Goal: Information Seeking & Learning: Learn about a topic

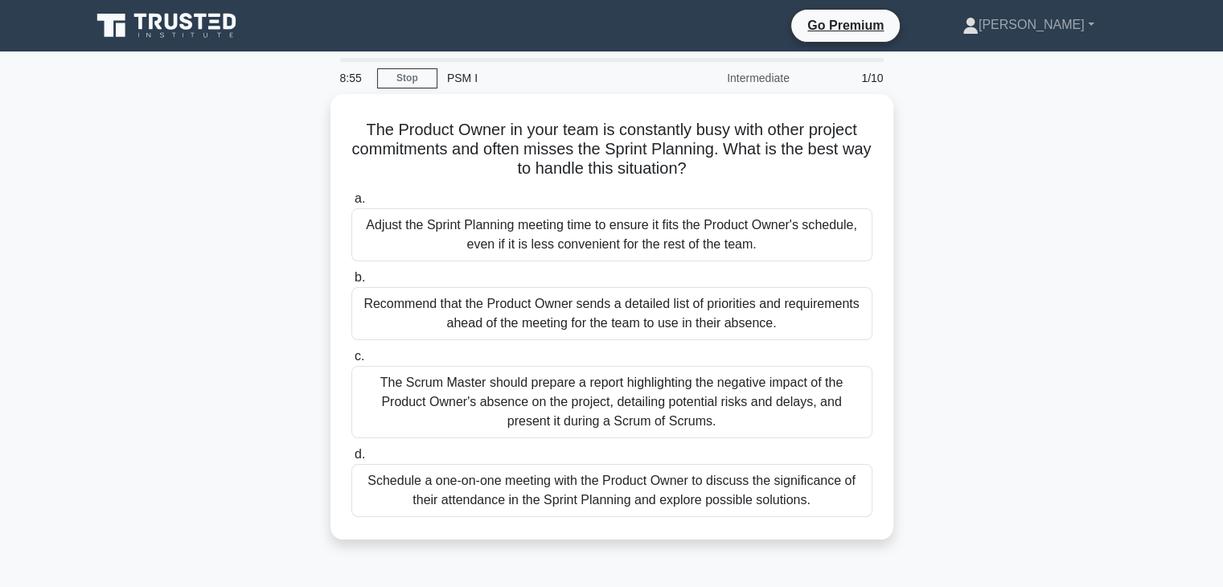
click at [733, 487] on div "Schedule a one-on-one meeting with the Product Owner to discuss the significanc…" at bounding box center [611, 490] width 521 height 53
click at [351, 460] on input "d. Schedule a one-on-one meeting with the Product Owner to discuss the signific…" at bounding box center [351, 454] width 0 height 10
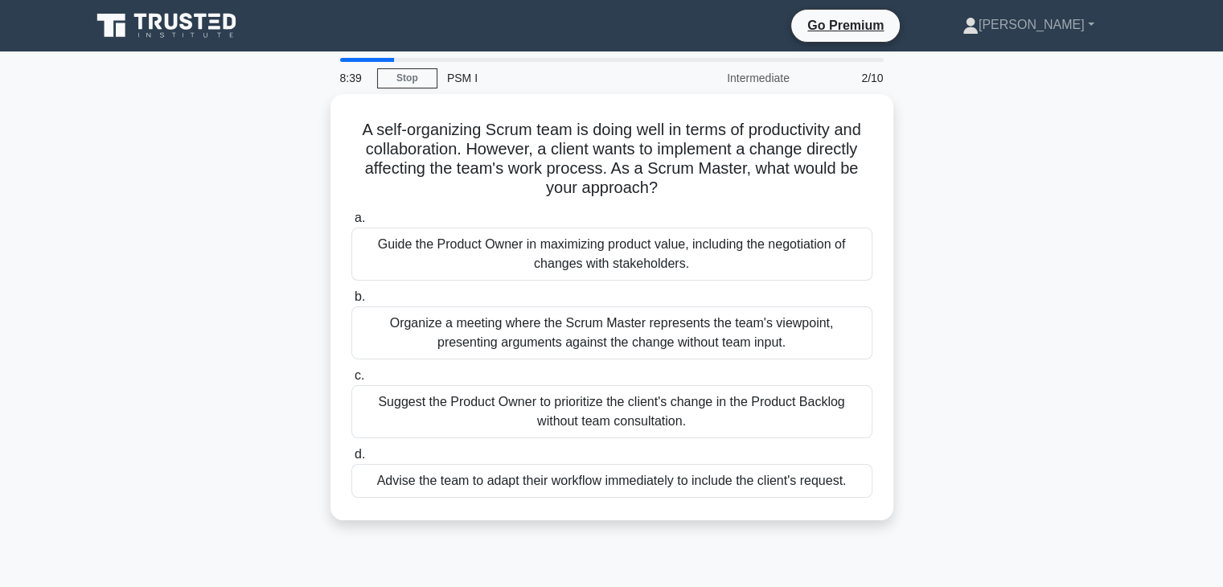
click at [553, 148] on h5 "A self-organizing Scrum team is doing well in terms of productivity and collabo…" at bounding box center [612, 159] width 524 height 79
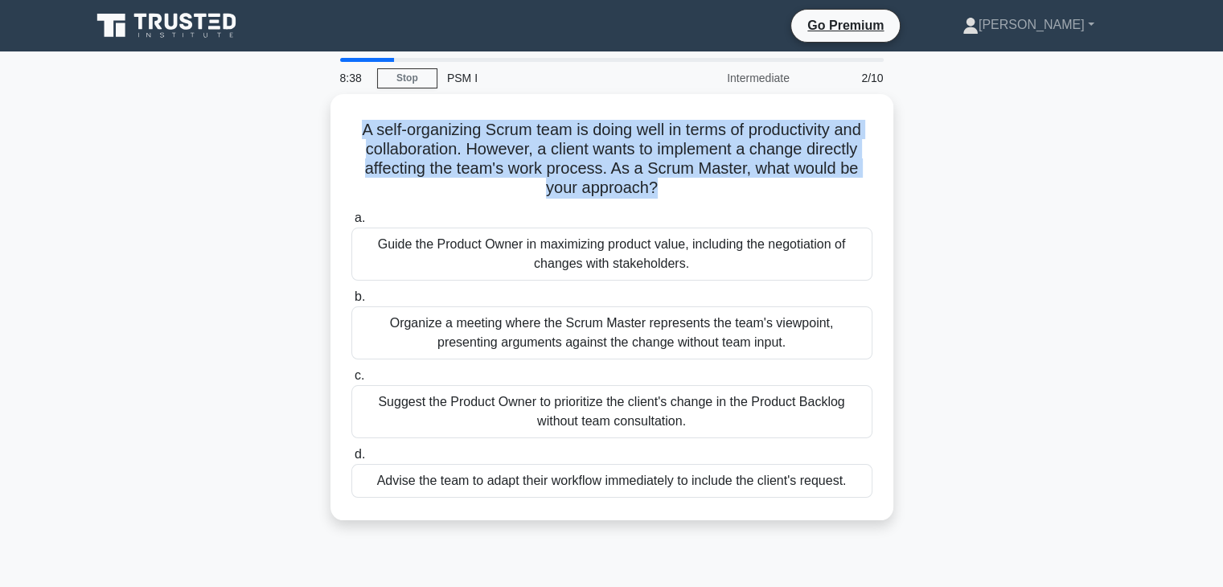
click at [553, 148] on h5 "A self-organizing Scrum team is doing well in terms of productivity and collabo…" at bounding box center [612, 159] width 524 height 79
click at [700, 150] on h5 "A self-organizing Scrum team is doing well in terms of productivity and collabo…" at bounding box center [612, 159] width 524 height 79
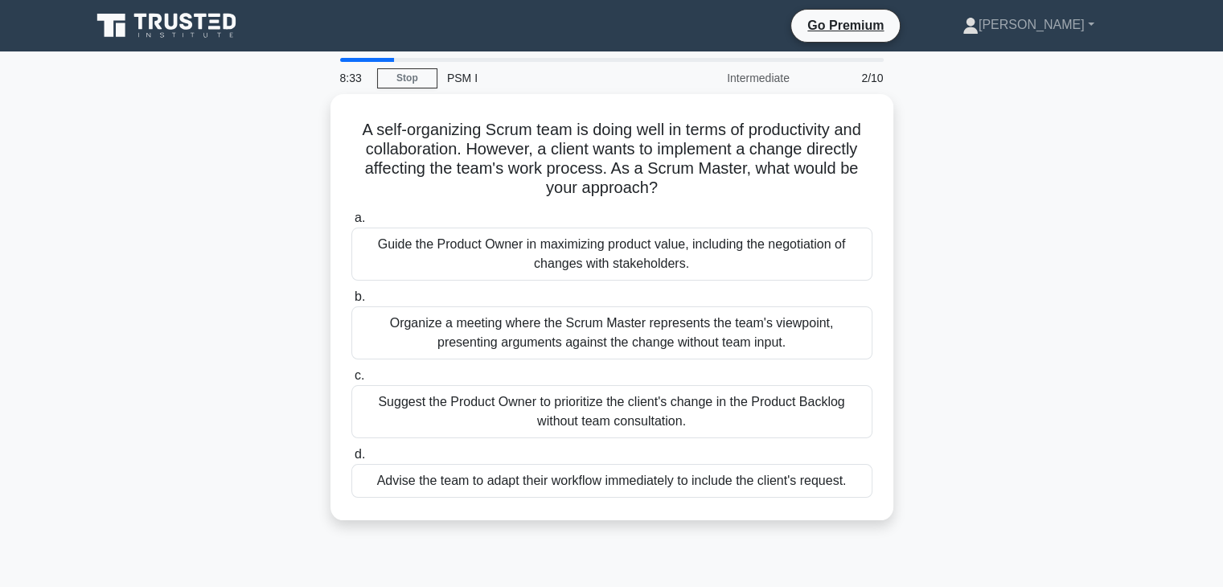
click at [695, 131] on h5 "A self-organizing Scrum team is doing well in terms of productivity and collabo…" at bounding box center [612, 159] width 524 height 79
click at [691, 329] on div "Organize a meeting where the Scrum Master represents the team's viewpoint, pres…" at bounding box center [611, 332] width 521 height 53
click at [351, 302] on input "b. Organize a meeting where the Scrum Master represents the team's viewpoint, p…" at bounding box center [351, 297] width 0 height 10
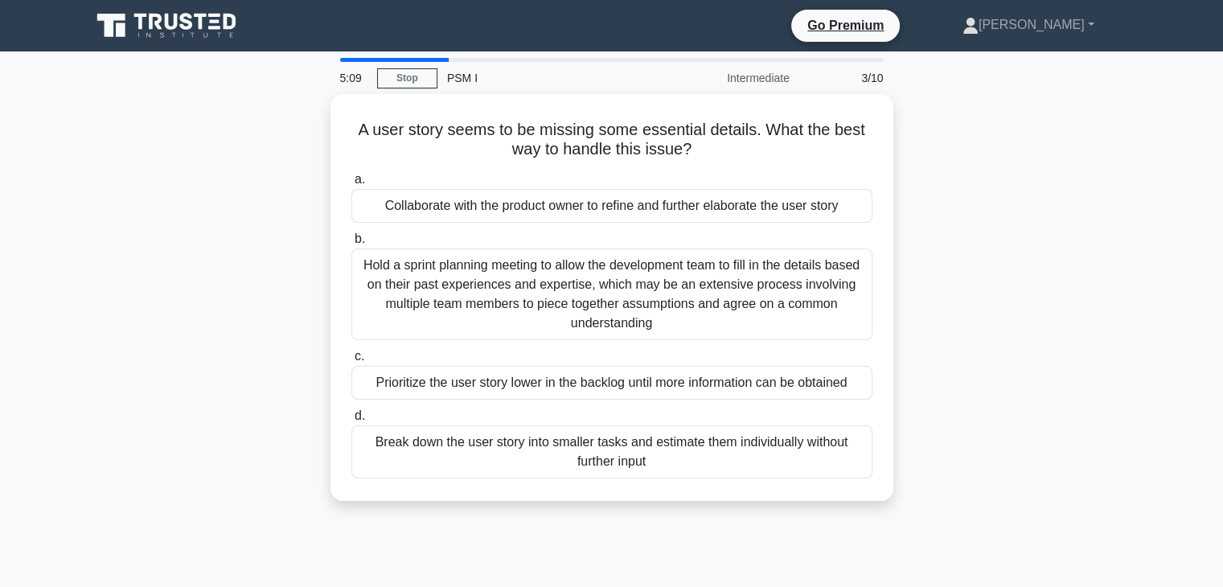
click at [657, 209] on div "Collaborate with the product owner to refine and further elaborate the user sto…" at bounding box center [611, 206] width 521 height 34
click at [351, 185] on input "a. Collaborate with the product owner to refine and further elaborate the user …" at bounding box center [351, 179] width 0 height 10
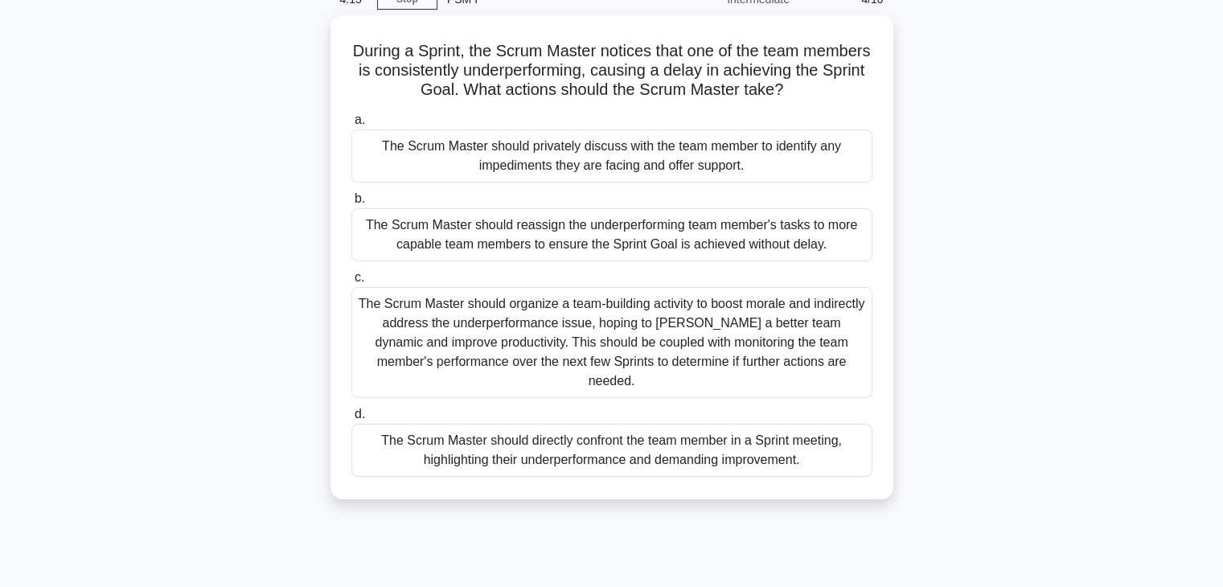
scroll to position [87, 0]
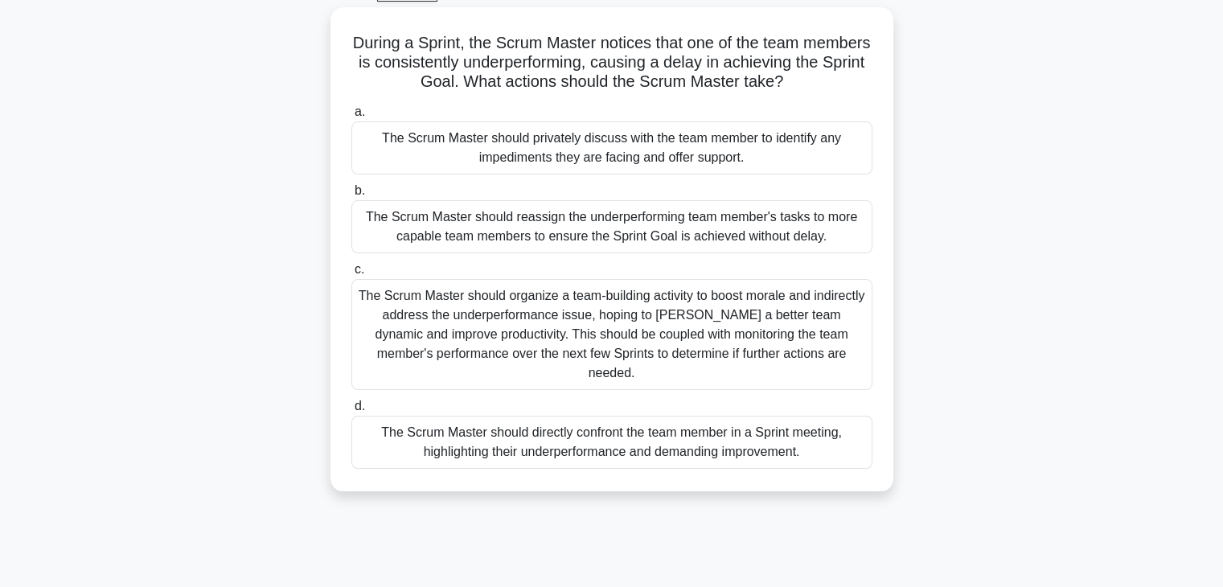
click at [675, 163] on div "The Scrum Master should privately discuss with the team member to identify any …" at bounding box center [611, 147] width 521 height 53
click at [351, 117] on input "a. The Scrum Master should privately discuss with the team member to identify a…" at bounding box center [351, 112] width 0 height 10
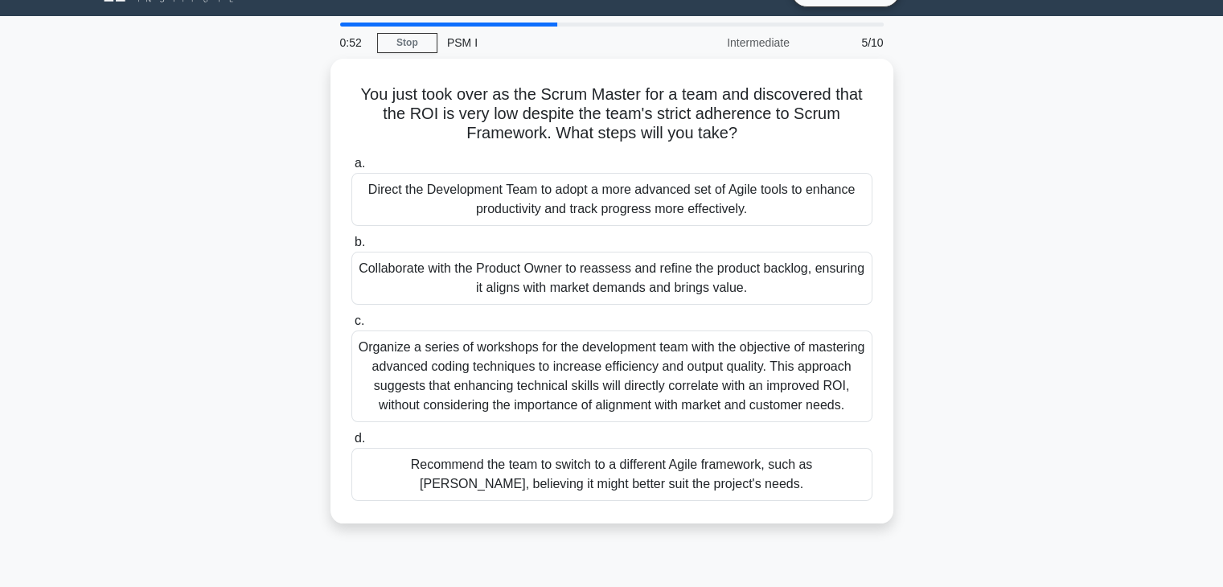
scroll to position [33, 0]
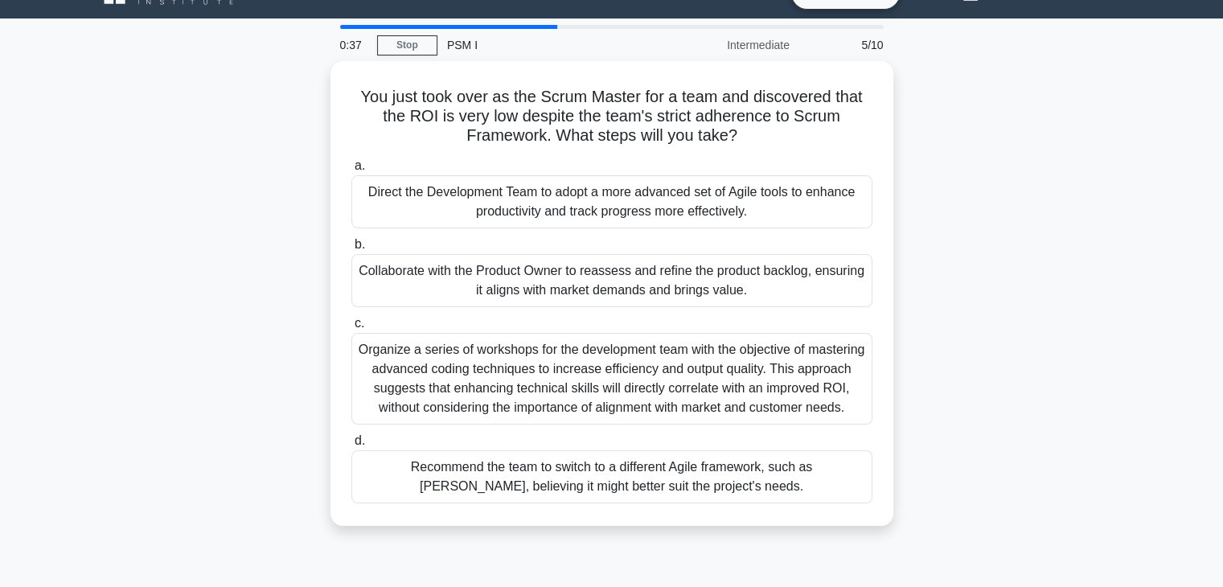
click at [807, 279] on div "Collaborate with the Product Owner to reassess and refine the product backlog, …" at bounding box center [611, 280] width 521 height 53
click at [351, 250] on input "b. Collaborate with the Product Owner to reassess and refine the product backlo…" at bounding box center [351, 245] width 0 height 10
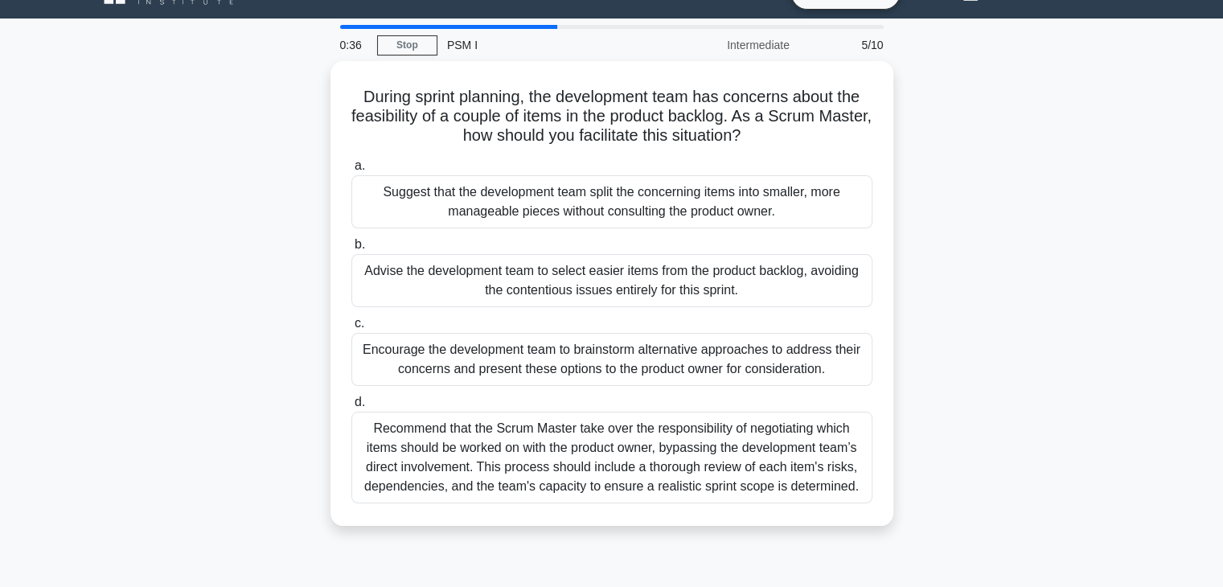
scroll to position [0, 0]
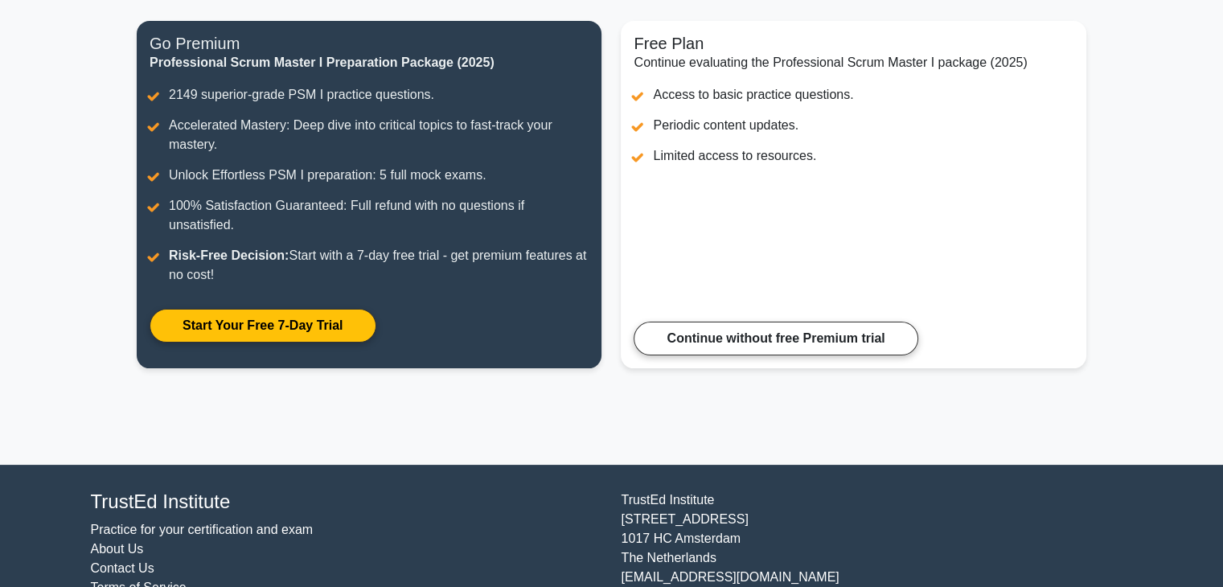
scroll to position [201, 0]
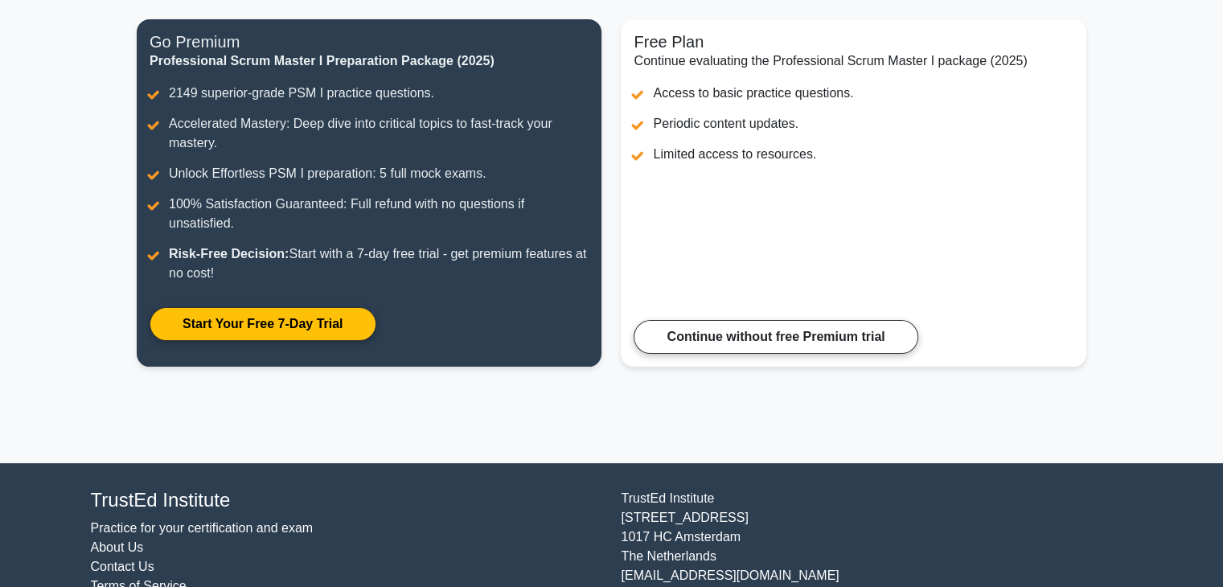
click at [824, 335] on link "Continue without free Premium trial" at bounding box center [776, 337] width 284 height 34
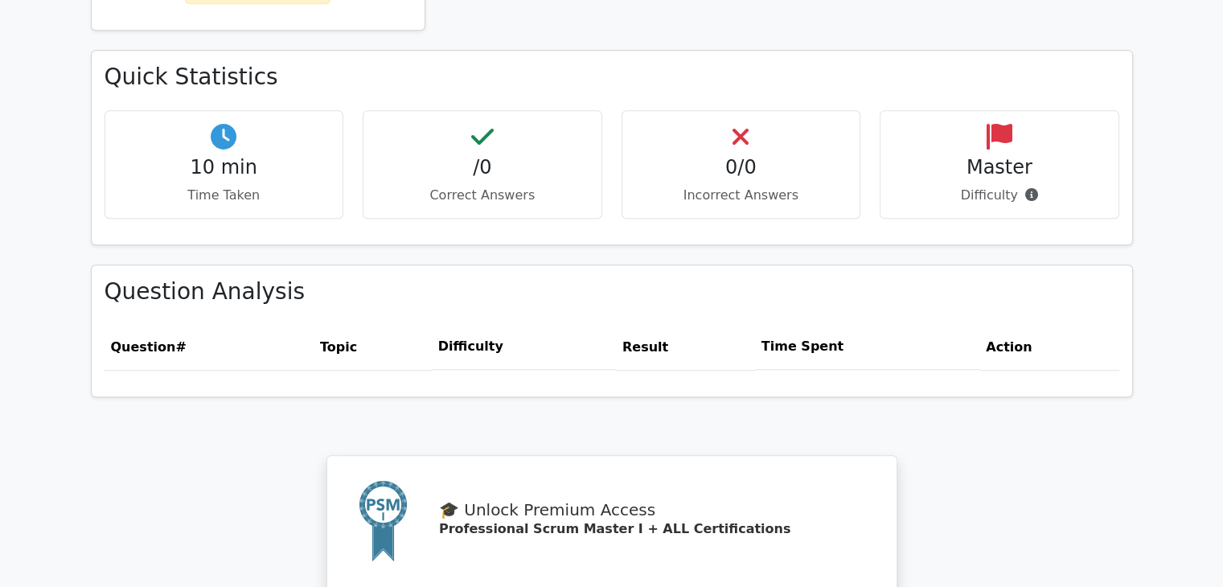
scroll to position [909, 0]
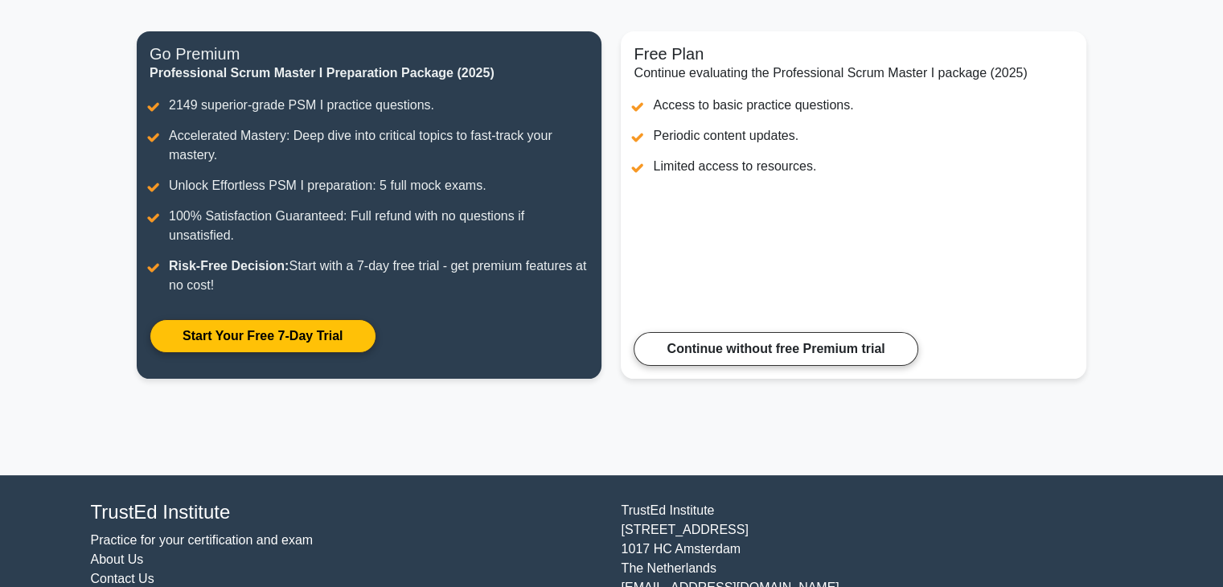
scroll to position [194, 0]
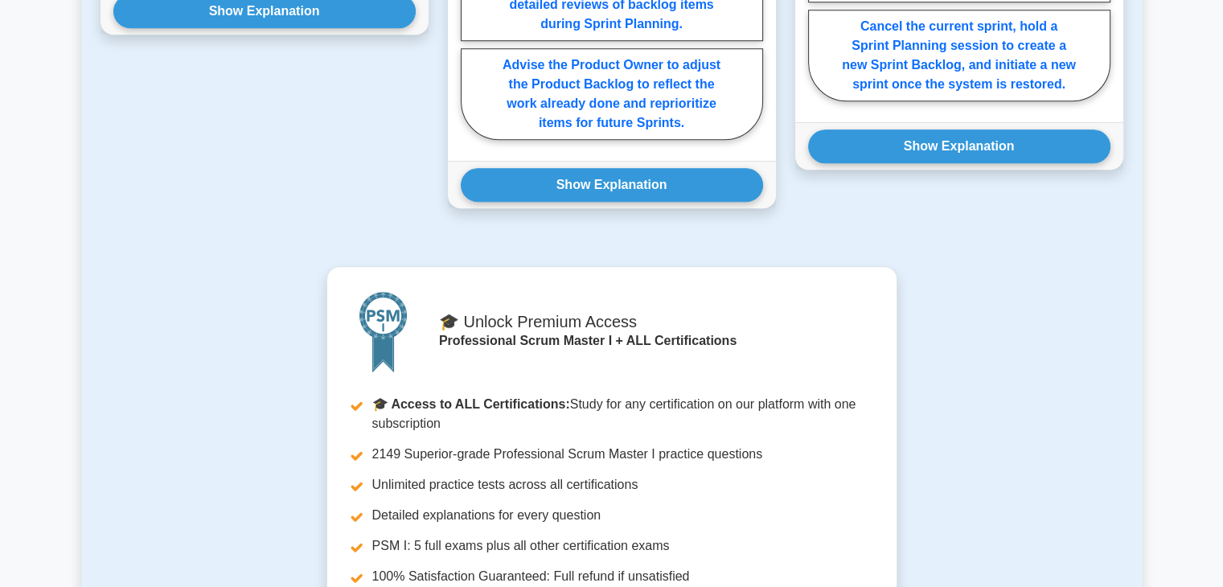
scroll to position [1366, 0]
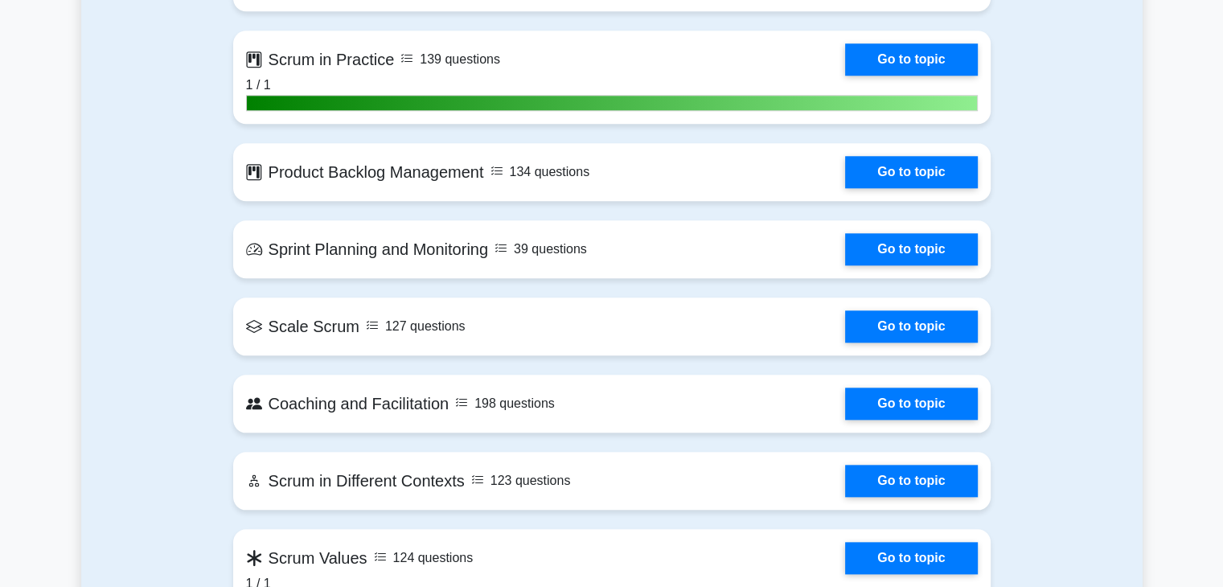
scroll to position [1595, 0]
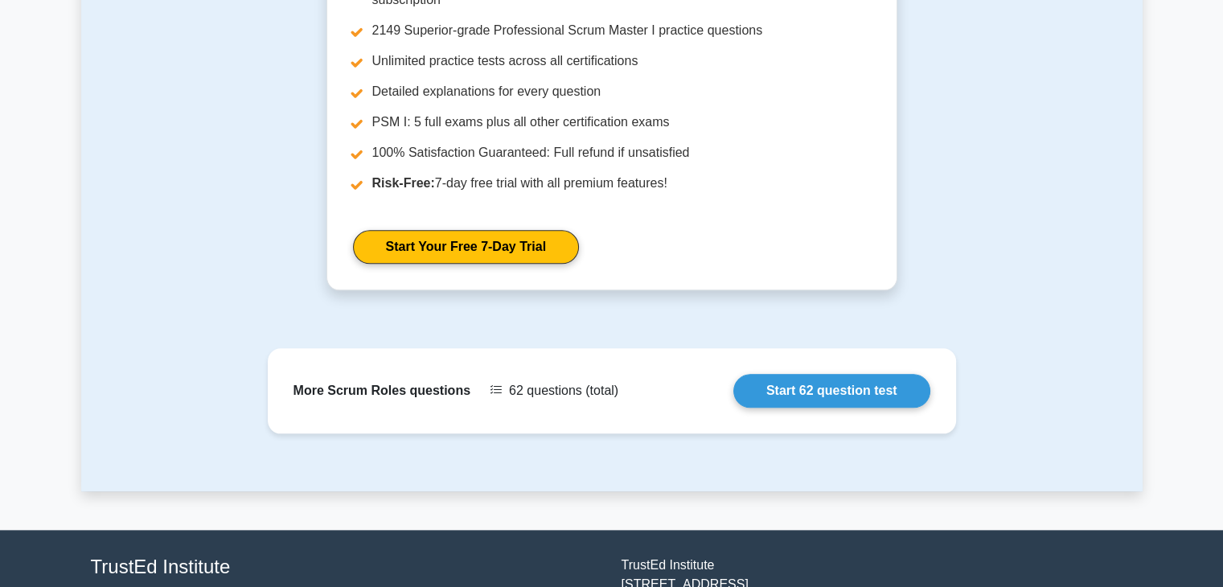
scroll to position [1734, 0]
